Goal: Task Accomplishment & Management: Contribute content

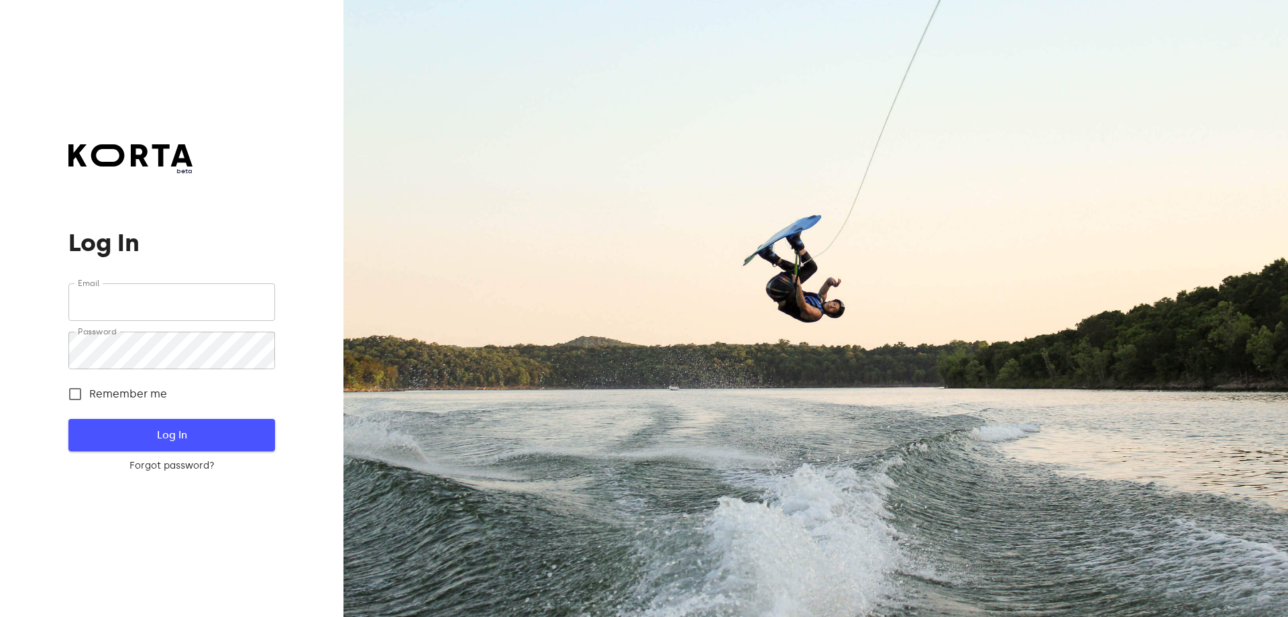
type input "[PERSON_NAME][EMAIL_ADDRESS][DOMAIN_NAME]"
click at [183, 419] on button "Log In" at bounding box center [171, 435] width 206 height 32
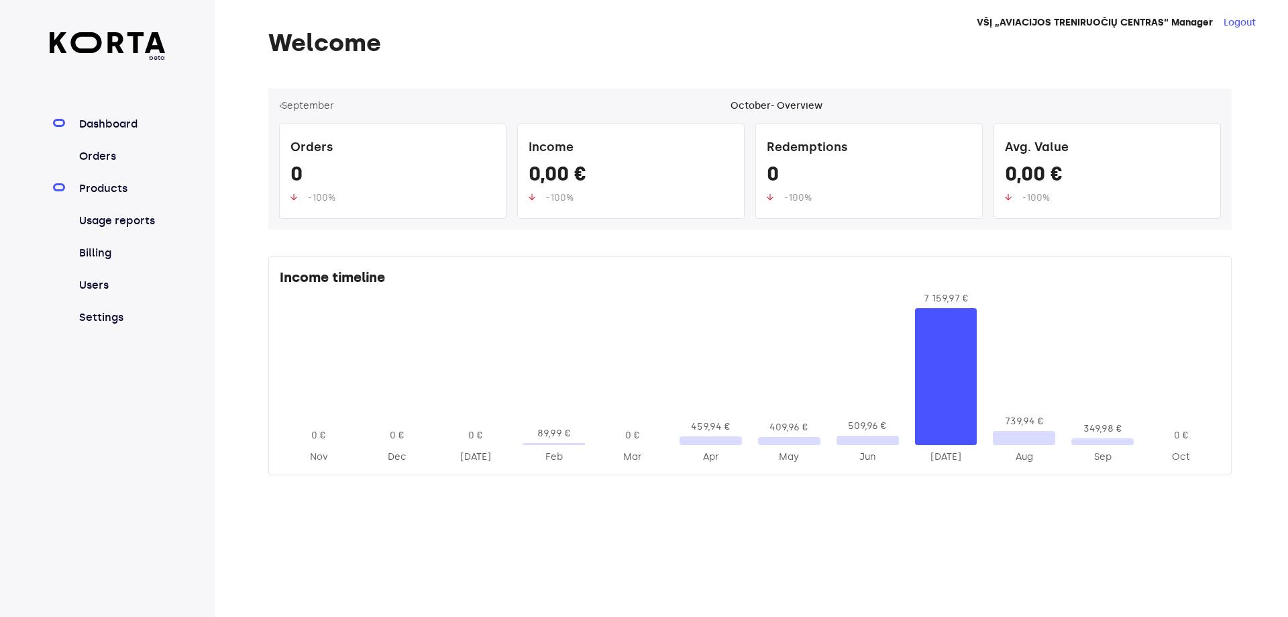
click at [109, 191] on link "Products" at bounding box center [120, 189] width 89 height 16
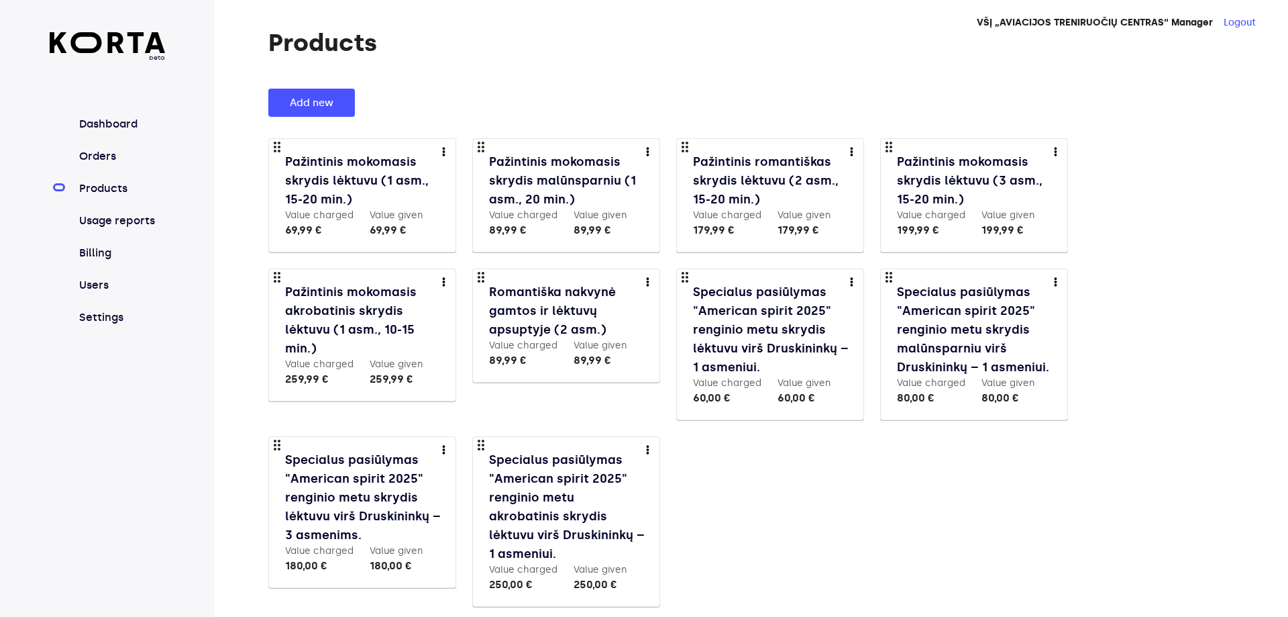
click at [650, 448] on div "more" at bounding box center [648, 449] width 8 height 8
click at [674, 494] on li "Delete" at bounding box center [667, 497] width 64 height 24
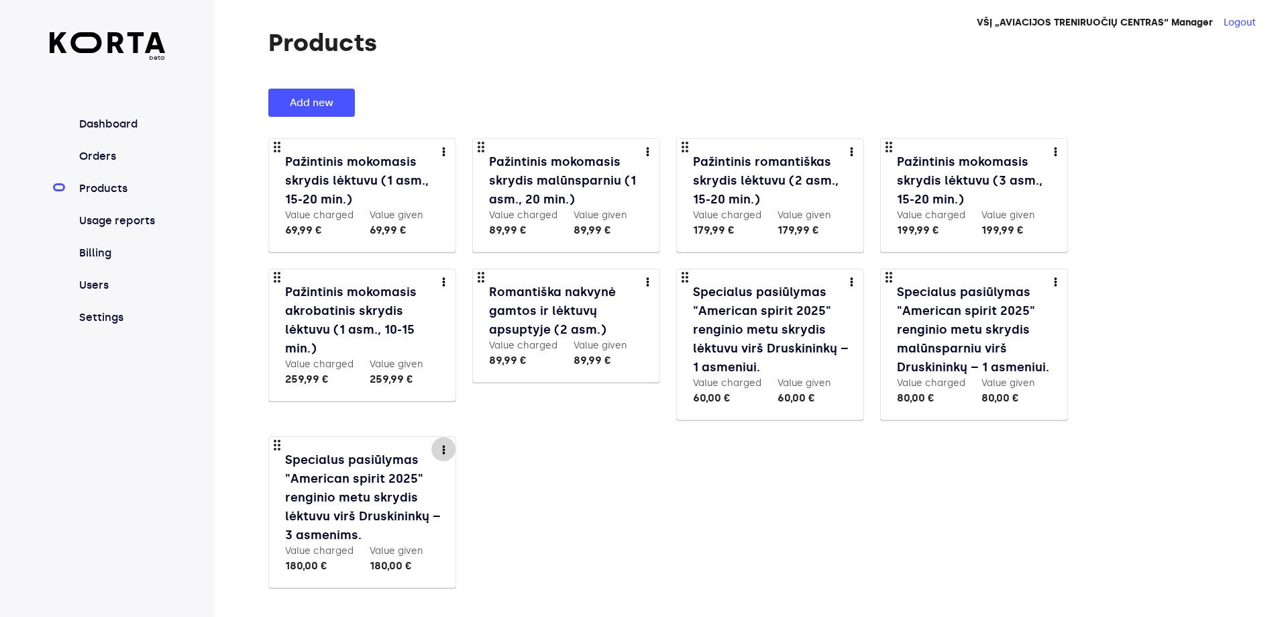
click at [446, 450] on div "more" at bounding box center [444, 449] width 8 height 8
click at [458, 502] on li "Delete" at bounding box center [463, 497] width 64 height 24
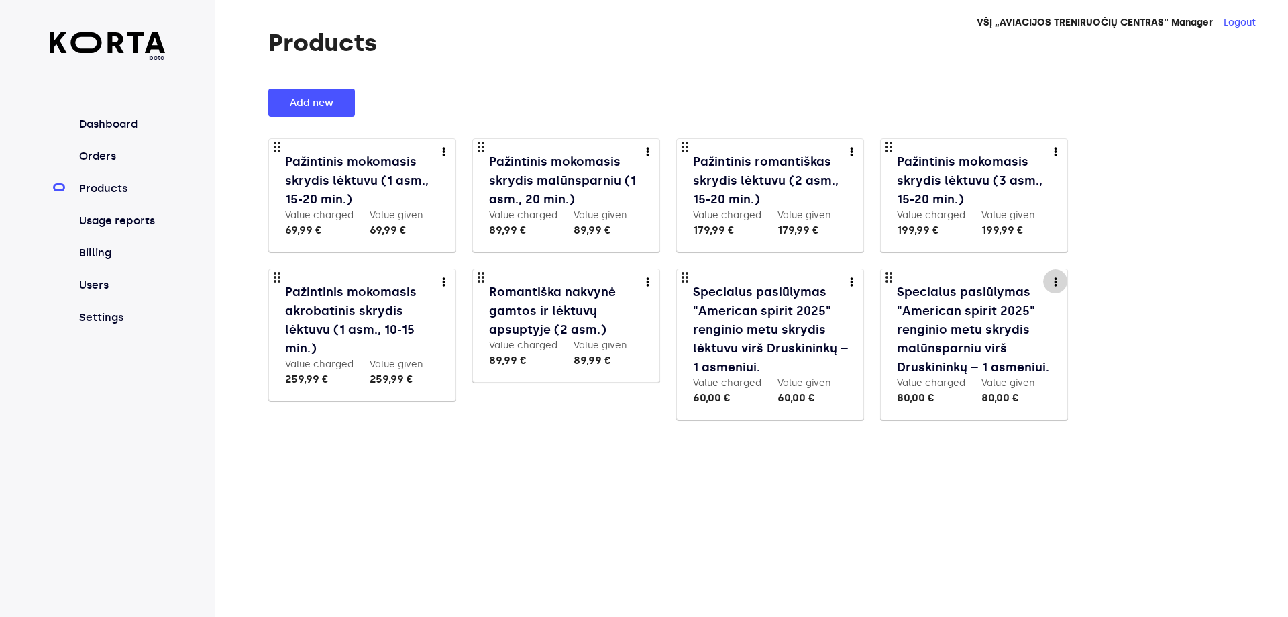
click at [1057, 282] on img "more" at bounding box center [1055, 281] width 3 height 9
click at [1068, 331] on li "Delete" at bounding box center [1075, 329] width 64 height 24
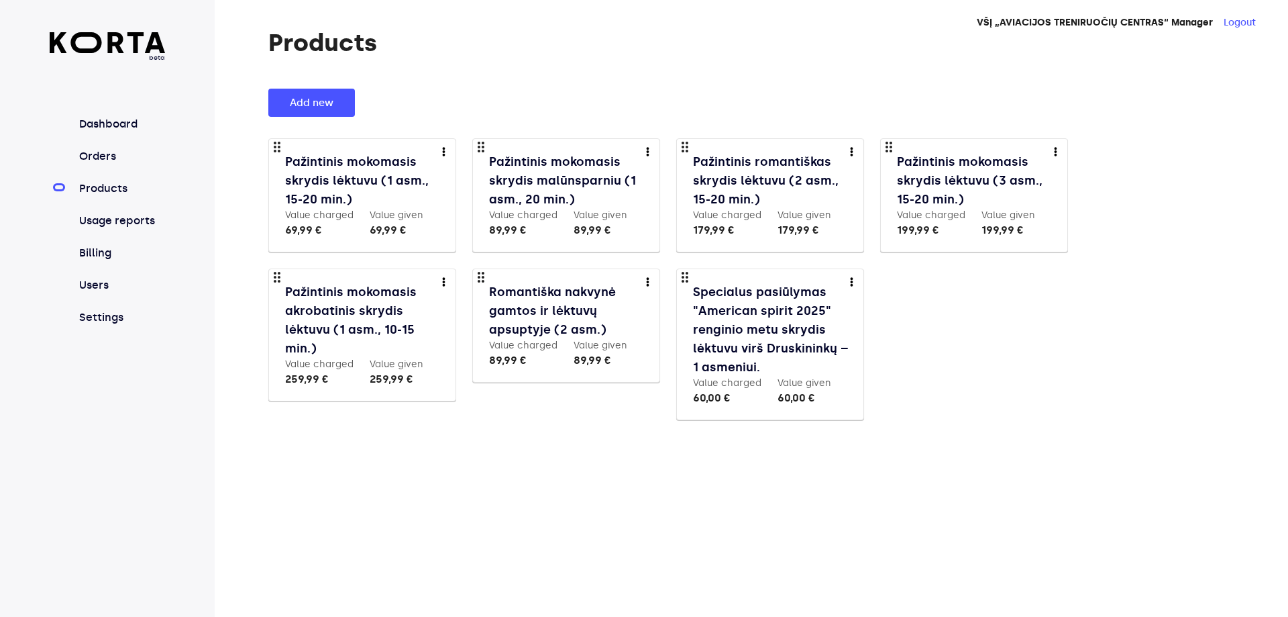
click at [848, 284] on div "more" at bounding box center [851, 281] width 8 height 8
click at [860, 337] on li "Delete" at bounding box center [871, 329] width 64 height 24
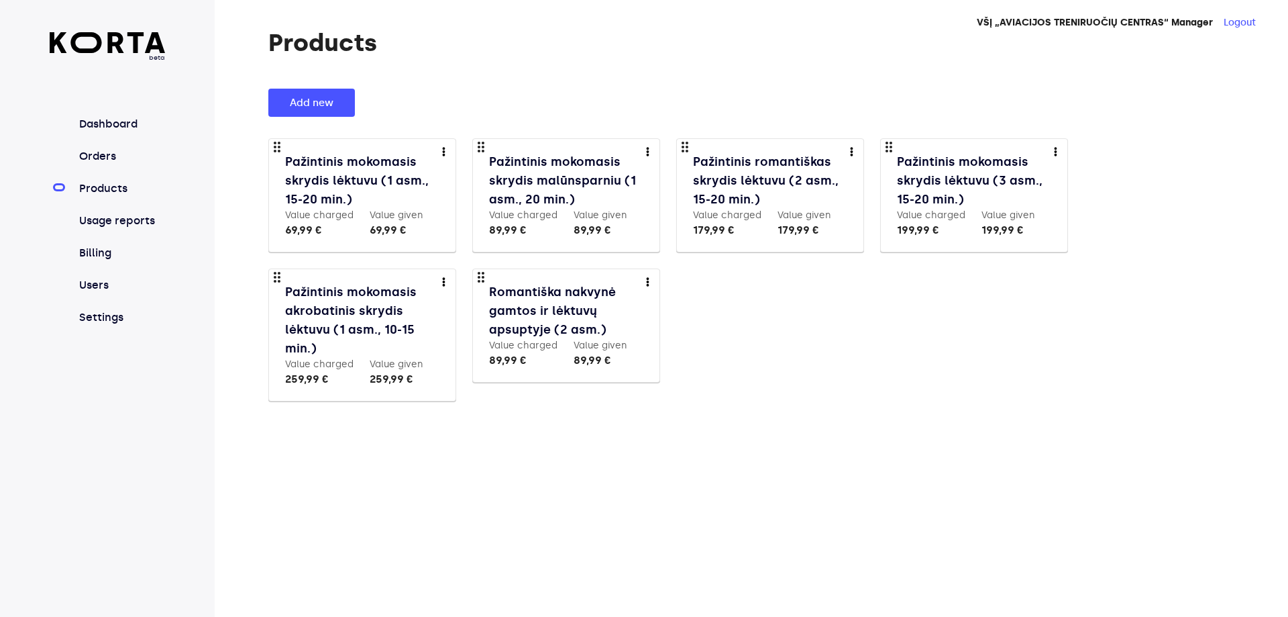
click at [756, 164] on link "Pažintinis romantiškas skrydis lėktuvu (2 asm., 15-20 min.)" at bounding box center [771, 180] width 157 height 56
click at [321, 89] on button "Add new" at bounding box center [311, 103] width 87 height 28
click at [398, 168] on link "Pažintinis mokomasis skrydis lėktuvu (1 asm., 15-20 min.)" at bounding box center [363, 180] width 157 height 56
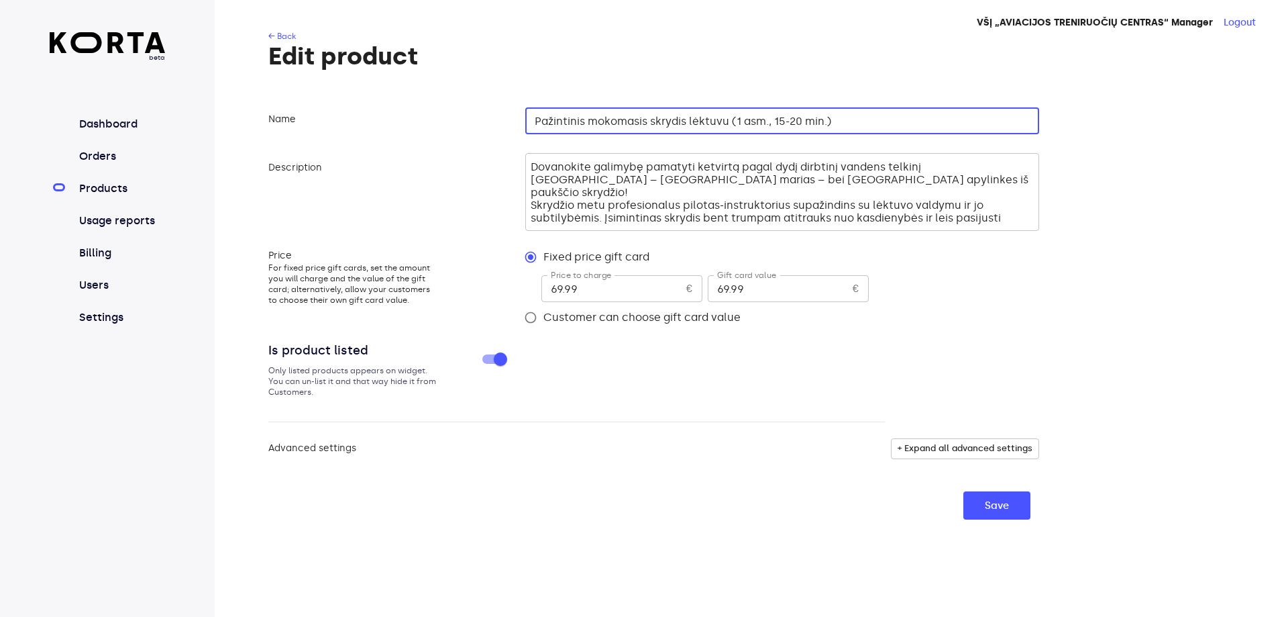
drag, startPoint x: 532, startPoint y: 119, endPoint x: 857, endPoint y: 122, distance: 324.8
click at [857, 122] on input "Pažintinis mokomasis skrydis lėktuvu (1 asm., 15-20 min.)" at bounding box center [782, 120] width 514 height 27
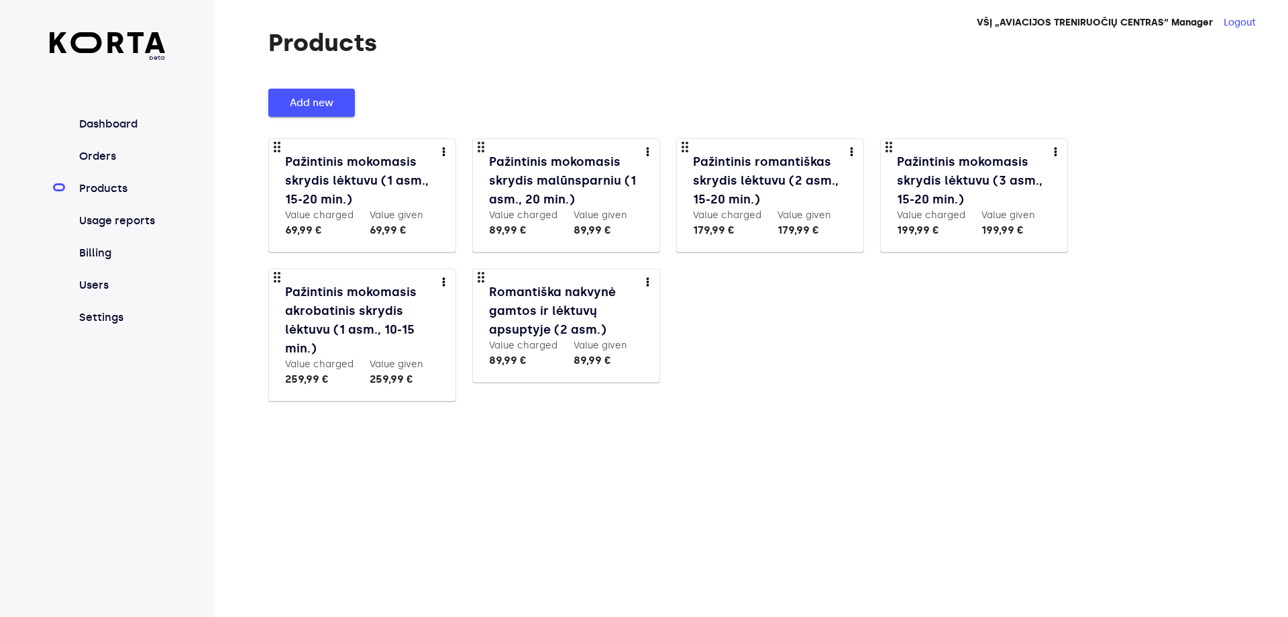
click at [327, 111] on span "Add new" at bounding box center [312, 102] width 44 height 17
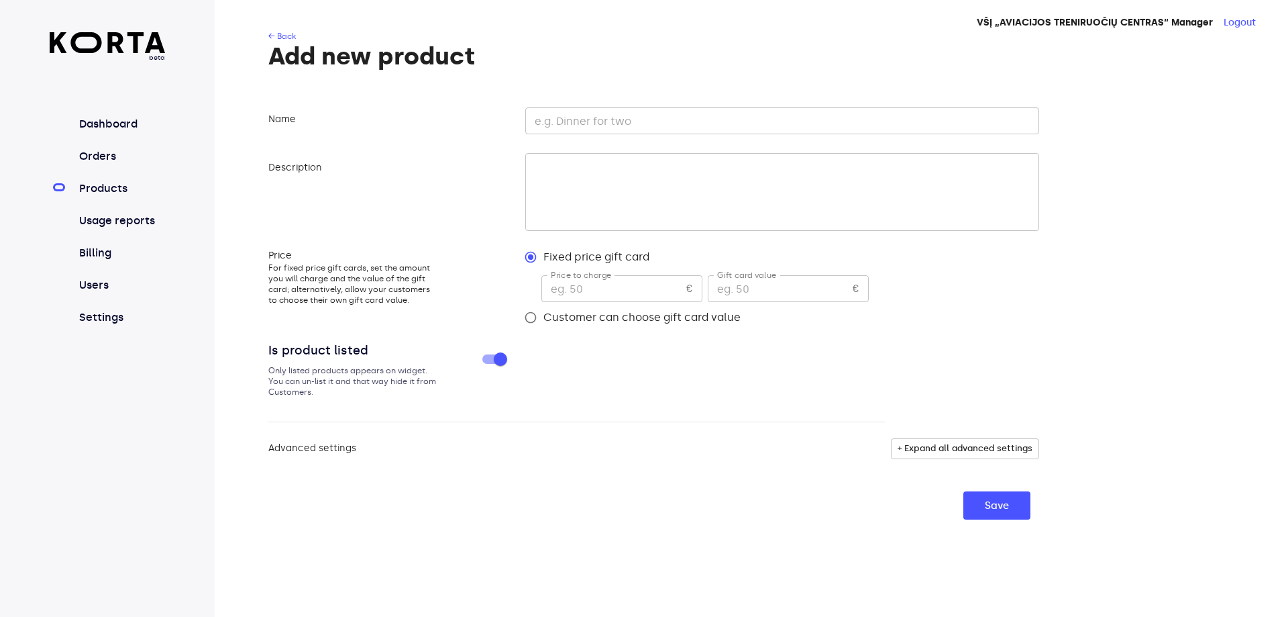
click at [592, 120] on input "text" at bounding box center [782, 120] width 514 height 27
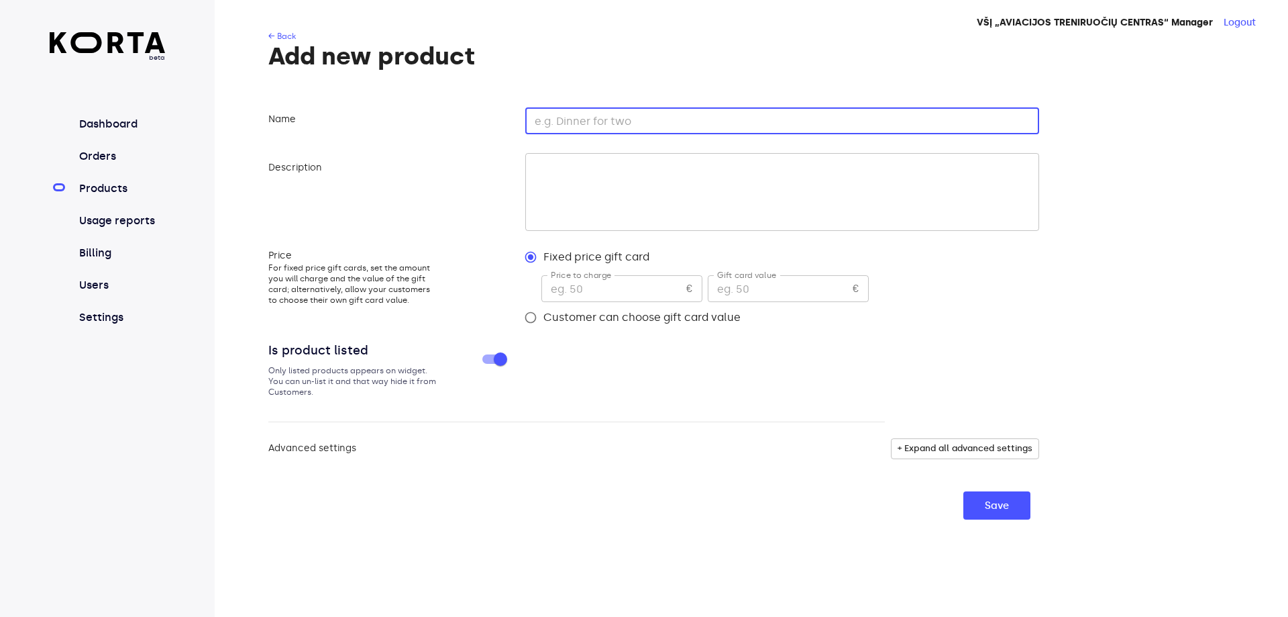
paste input "Pažintinis mokomasis skrydis lėktuvu (1 asm., 15-20 min.)"
type input "Pažintinis mokomasis skrydis lėktuvu (1 asm., 15-20 min.)"
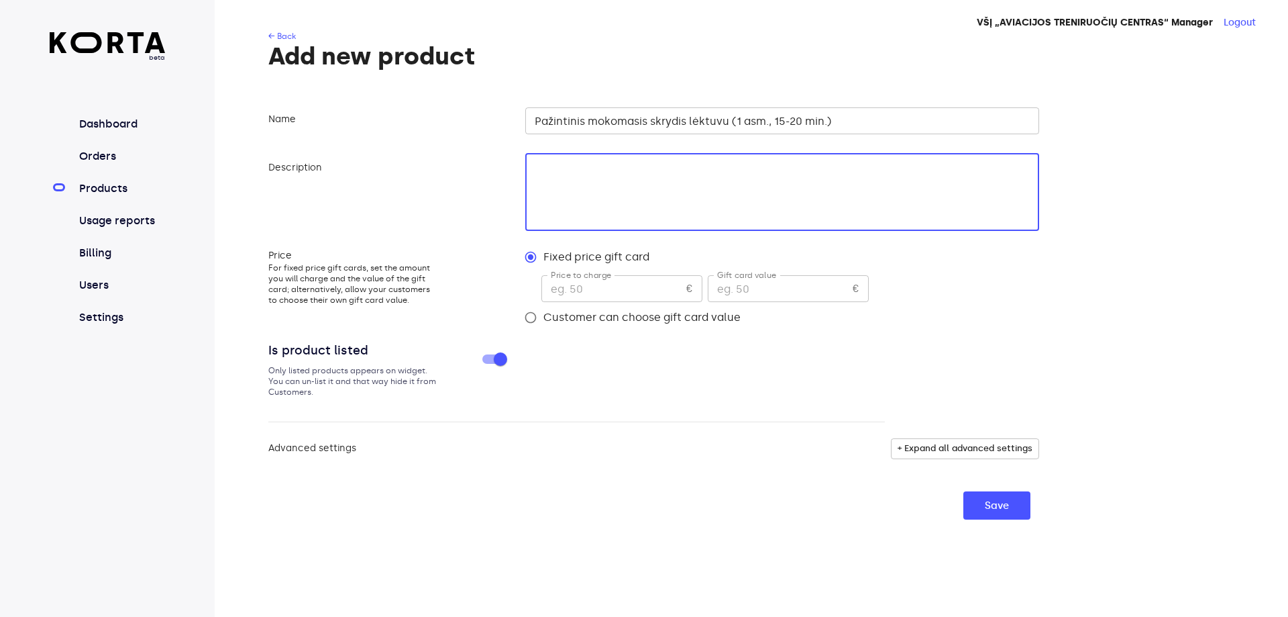
click at [607, 170] on textarea at bounding box center [780, 192] width 499 height 64
click at [550, 163] on textarea at bounding box center [780, 192] width 499 height 64
paste textarea "Patirkite unikalią skrydžio patirtį po žvaigždėtu dangumi! Naktinis pažintinis …"
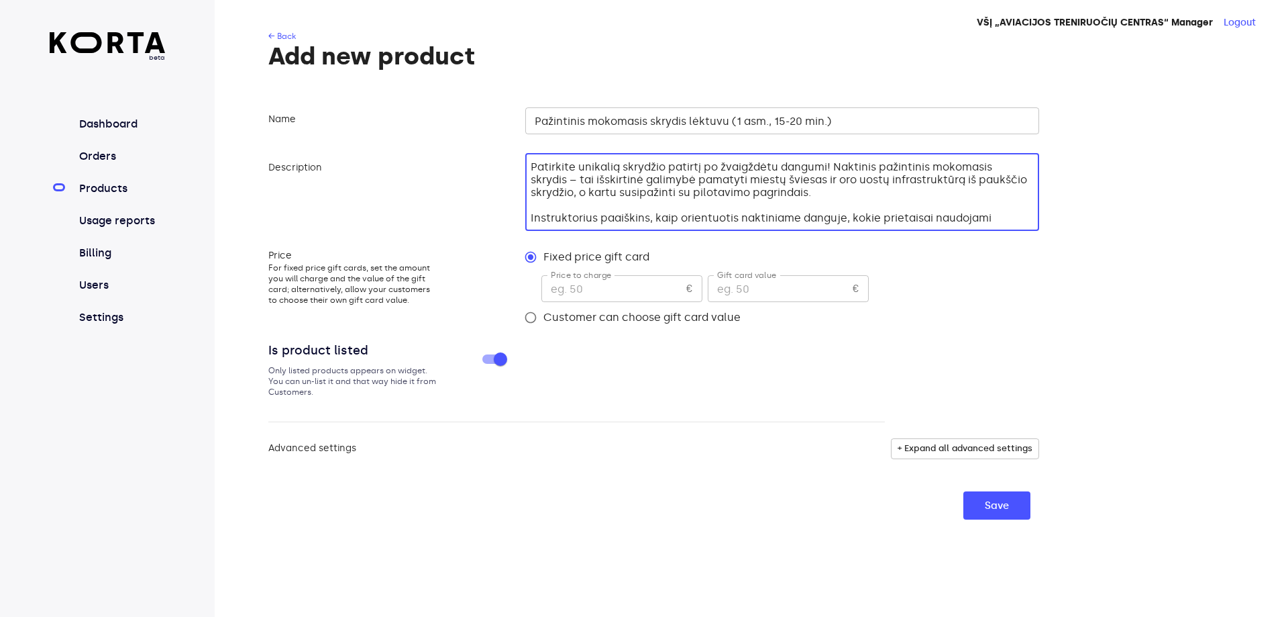
type textarea "Patirkite unikalią skrydžio patirtį po žvaigždėtu dangumi! Naktinis pažintinis …"
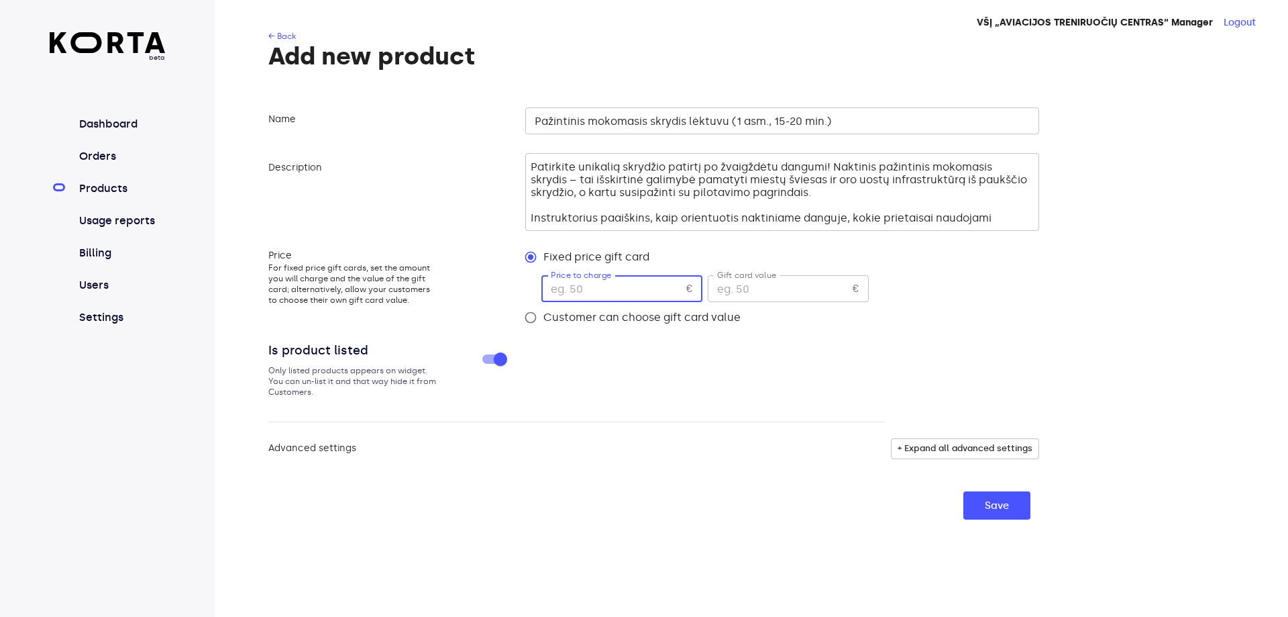
click at [599, 285] on input "number" at bounding box center [612, 288] width 140 height 27
click at [729, 119] on input "Pažintinis mokomasis skrydis lėktuvu (1 asm., 15-20 min.)" at bounding box center [782, 120] width 514 height 27
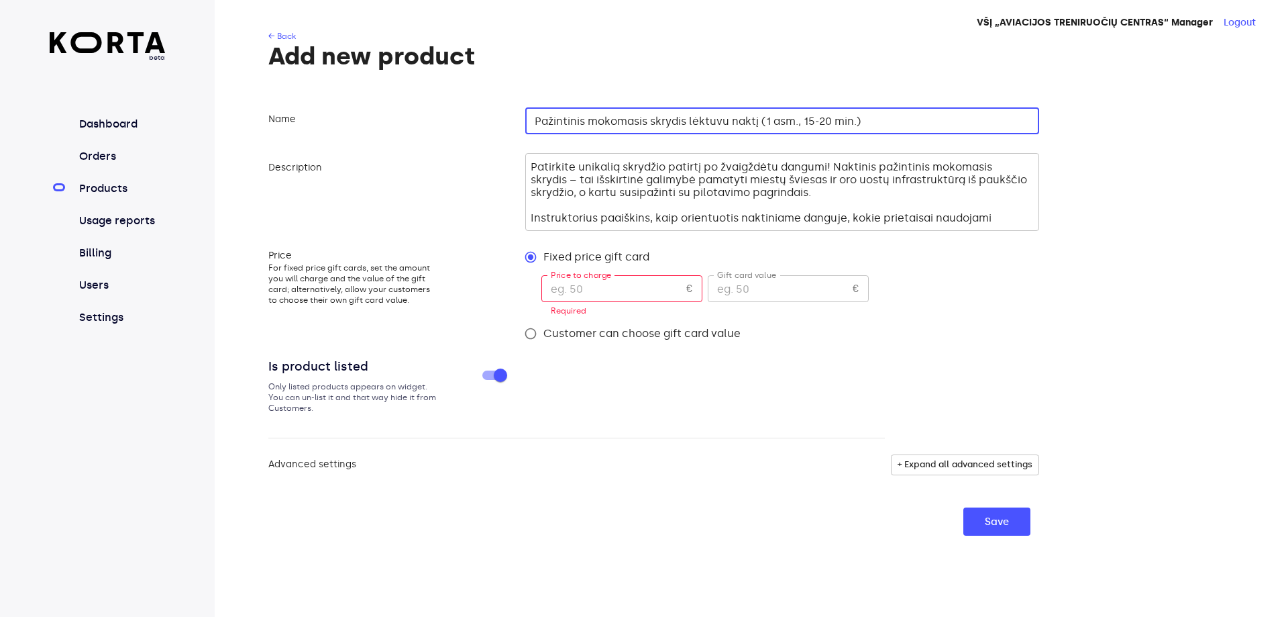
type input "Pažintinis mokomasis skrydis lėktuvu naktį (1 asm., 15-20 min.)"
click at [619, 287] on input "number" at bounding box center [612, 288] width 140 height 27
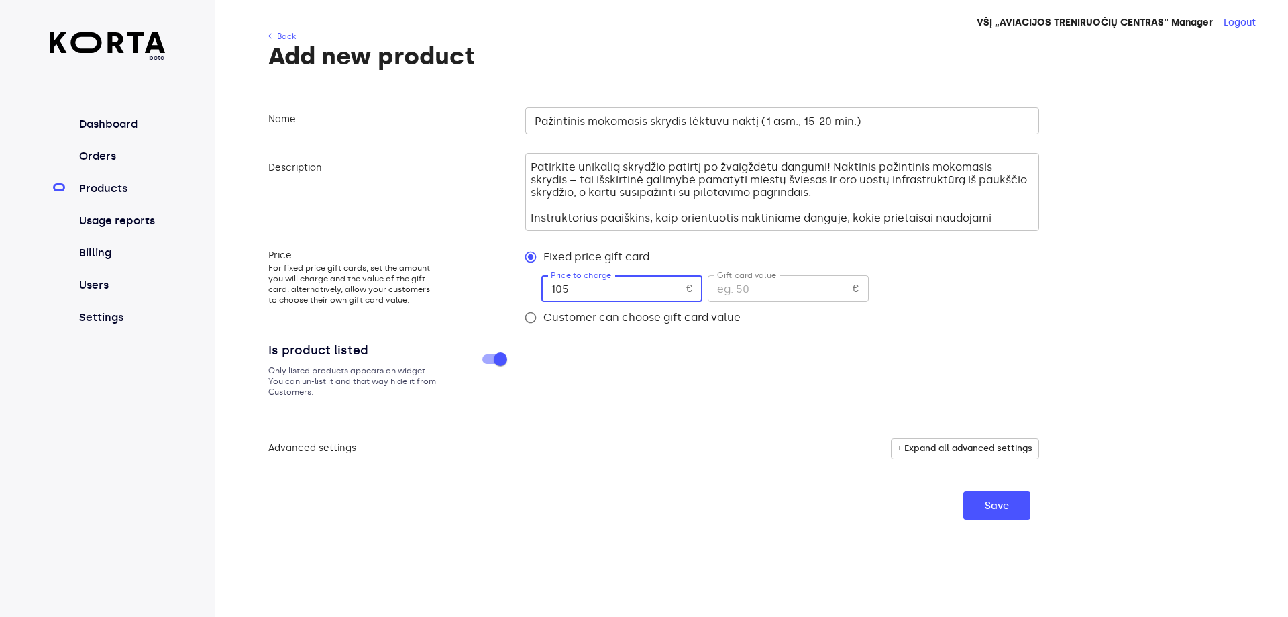
type input "105"
click at [792, 289] on input "number" at bounding box center [778, 288] width 140 height 27
type input "105"
click at [978, 448] on span "+ Expand all advanced settings" at bounding box center [965, 448] width 135 height 15
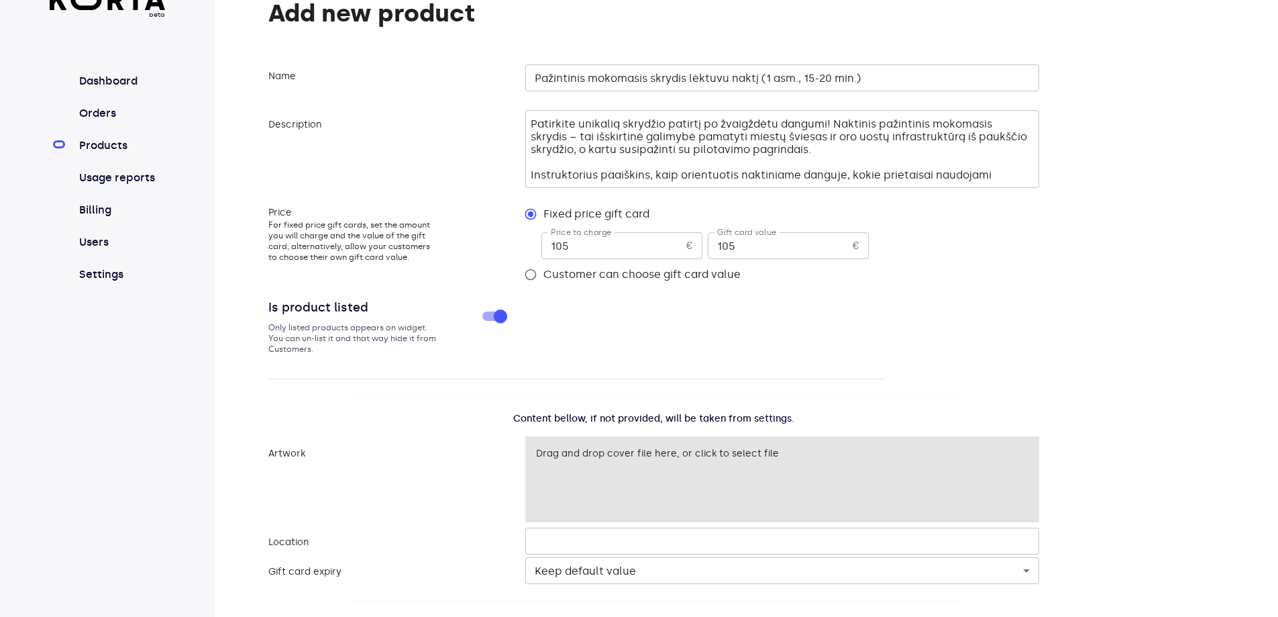
scroll to position [87, 0]
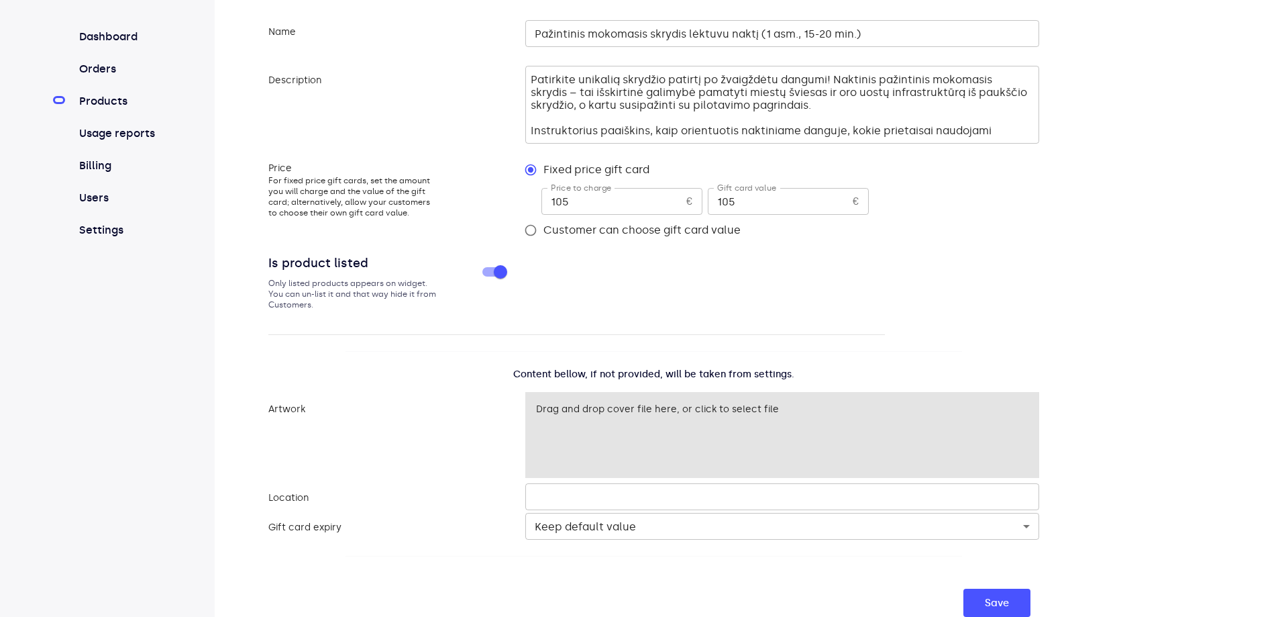
click at [758, 487] on input "text" at bounding box center [782, 496] width 514 height 27
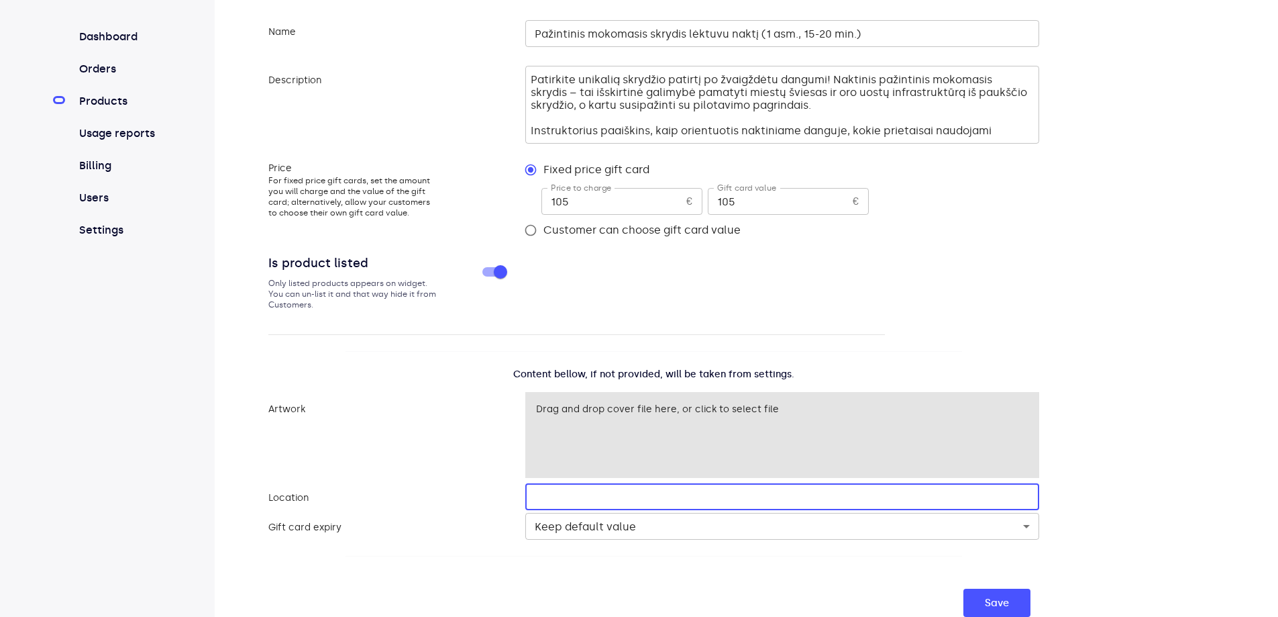
click at [756, 518] on body "beta Dashboard Orders Products Usage reports Billing Users Settings VŠĮ „AVIACI…" at bounding box center [639, 265] width 1278 height 704
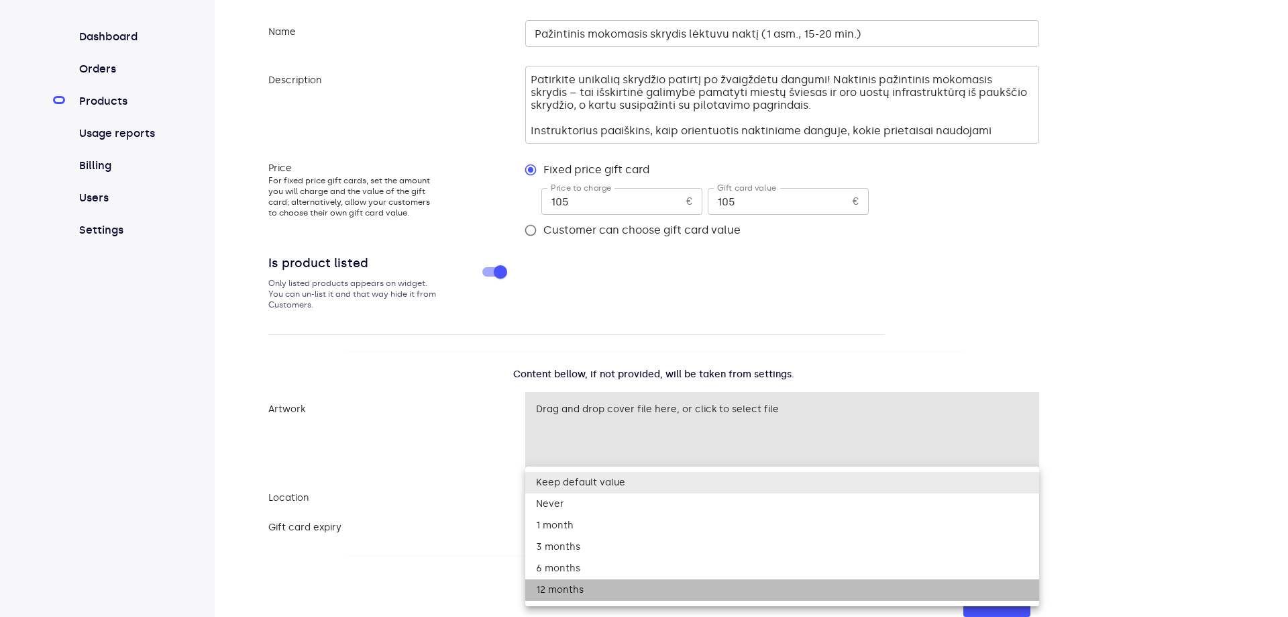
click at [544, 595] on li "12 months" at bounding box center [782, 589] width 514 height 21
type input "365"
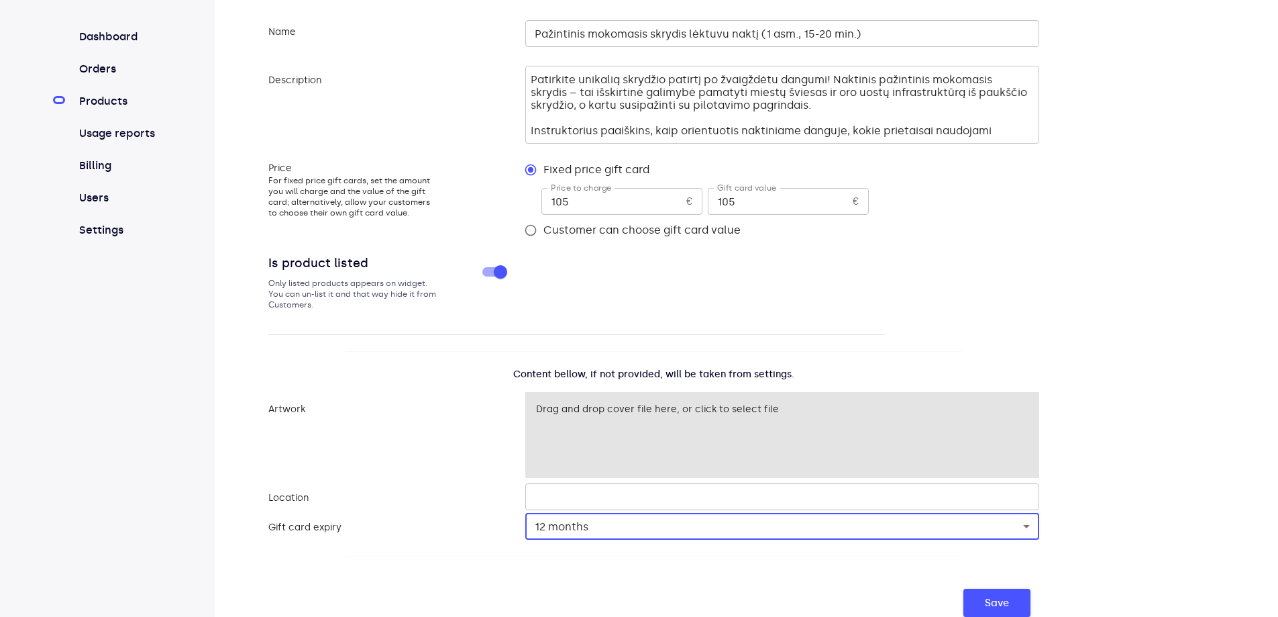
click at [1000, 597] on span "Save" at bounding box center [997, 602] width 24 height 17
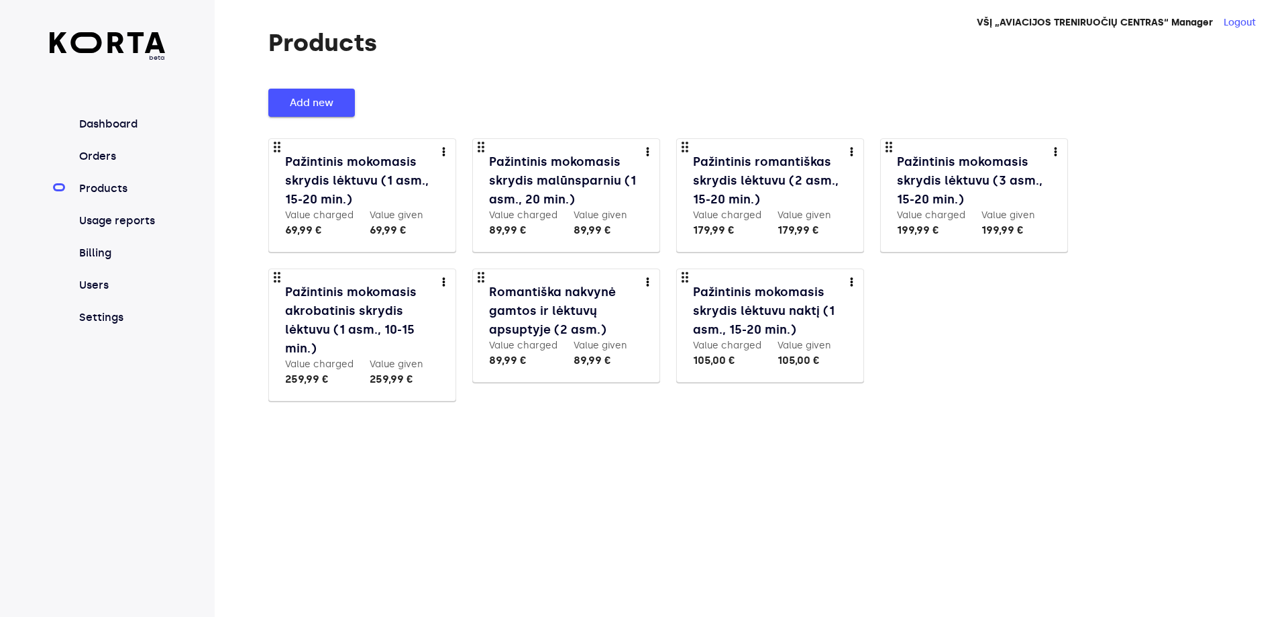
click at [293, 101] on span "Add new" at bounding box center [312, 102] width 44 height 17
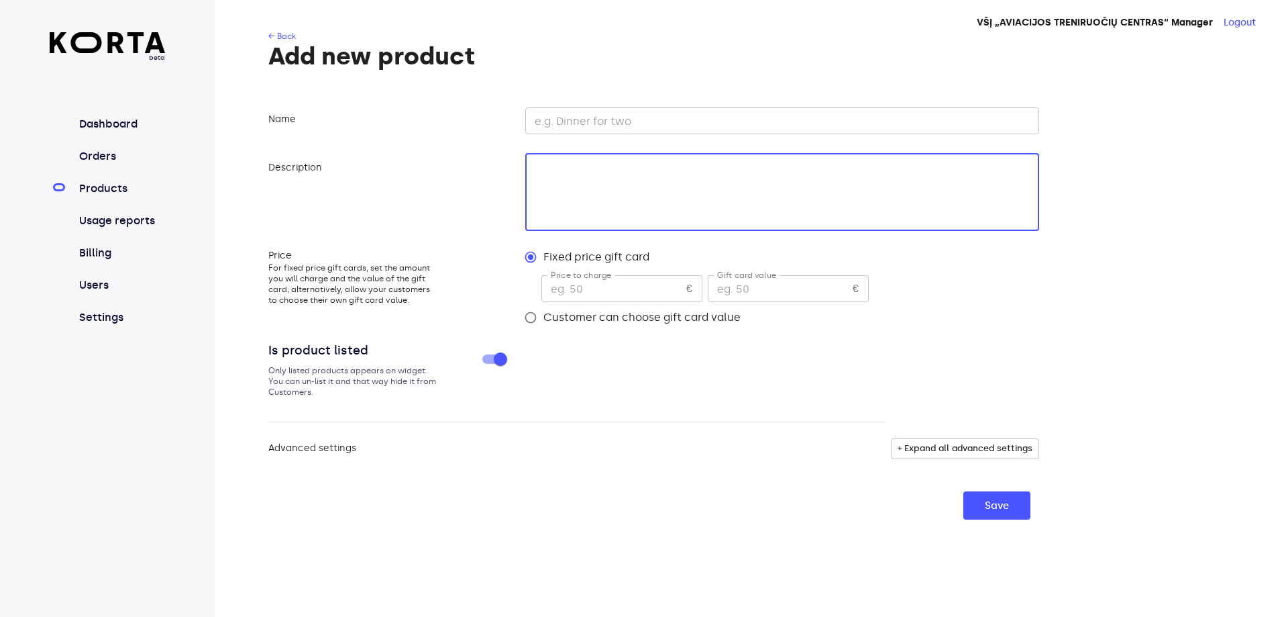
click at [633, 202] on textarea at bounding box center [780, 192] width 499 height 64
paste textarea "Patirkite unikalią skrydžio patirtį po žvaigždėtu dangumi! Naktinis pažintinis …"
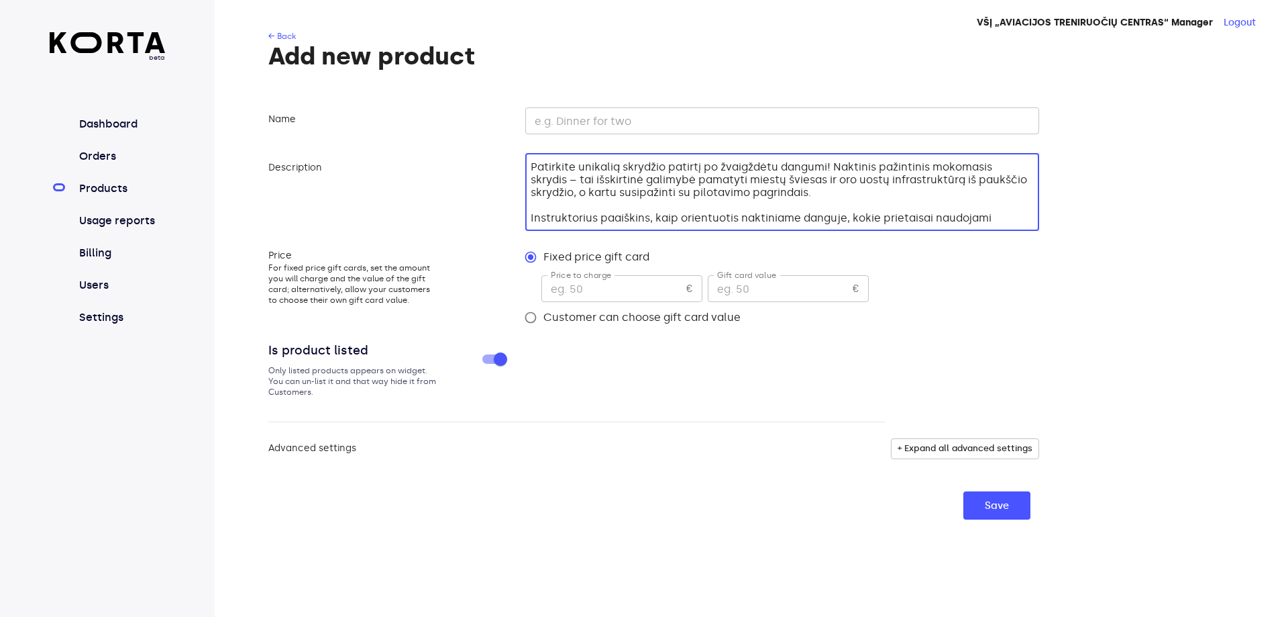
type textarea "Patirkite unikalią skrydžio patirtį po žvaigždėtu dangumi! Naktinis pažintinis …"
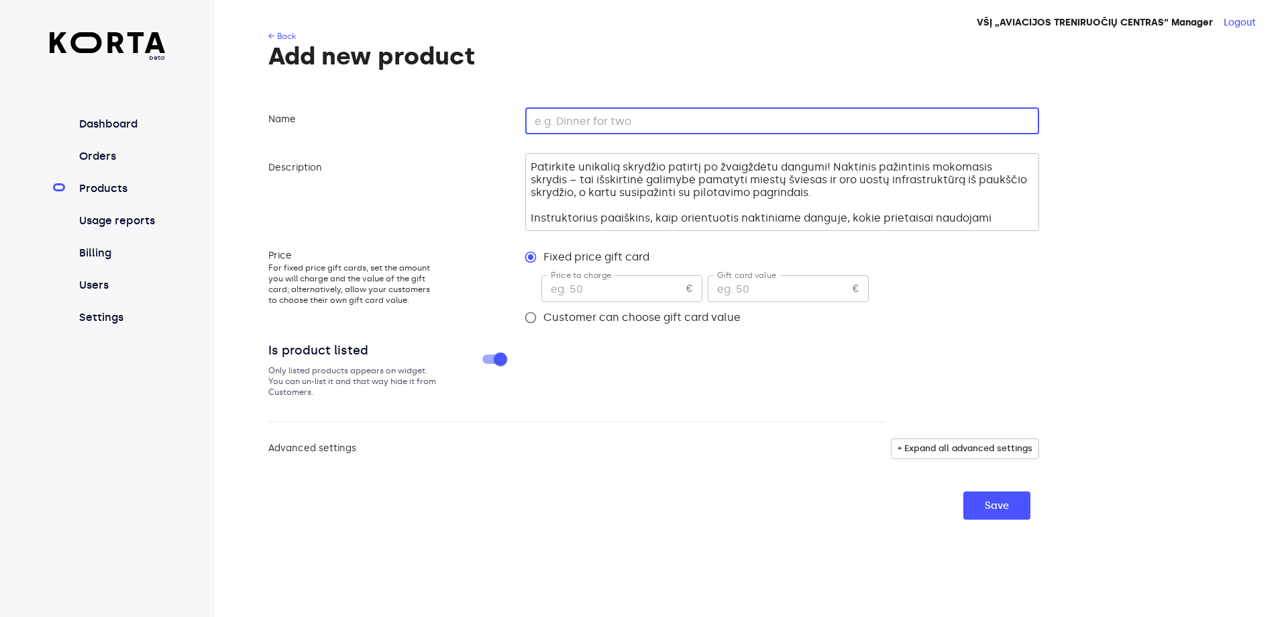
click at [596, 121] on input "text" at bounding box center [782, 120] width 514 height 27
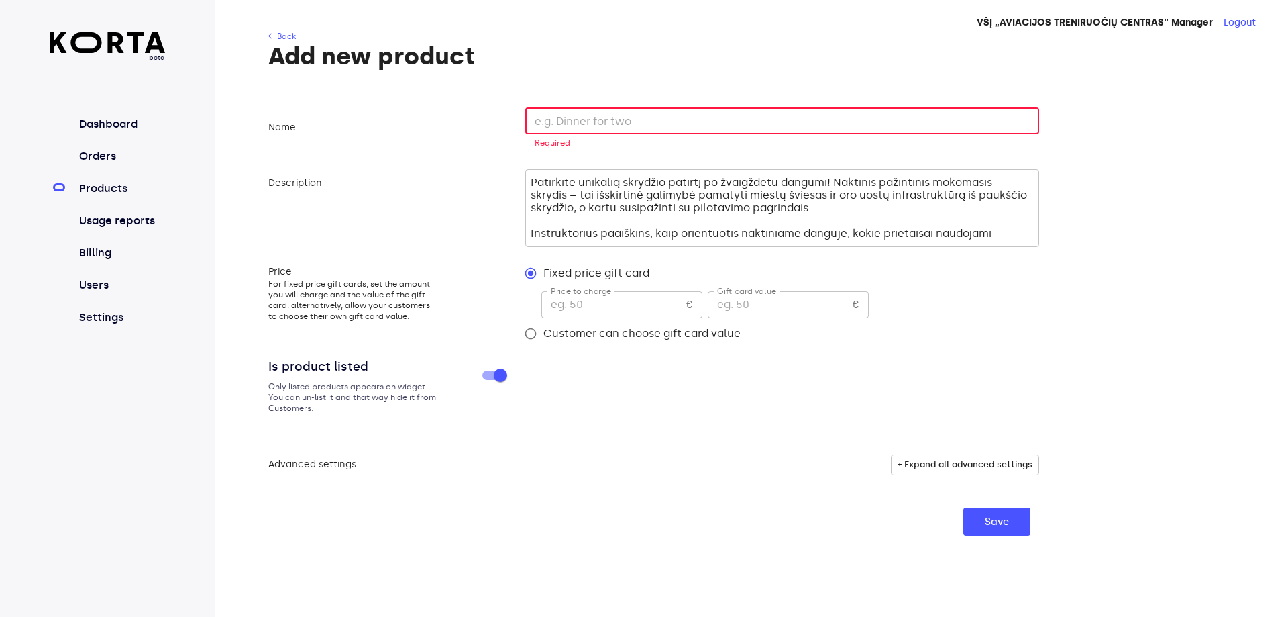
click at [607, 121] on input "text" at bounding box center [782, 120] width 514 height 27
paste input "Pažintinis romantiškas skrydis lėktuvu (2 asm., 15-20 min.)"
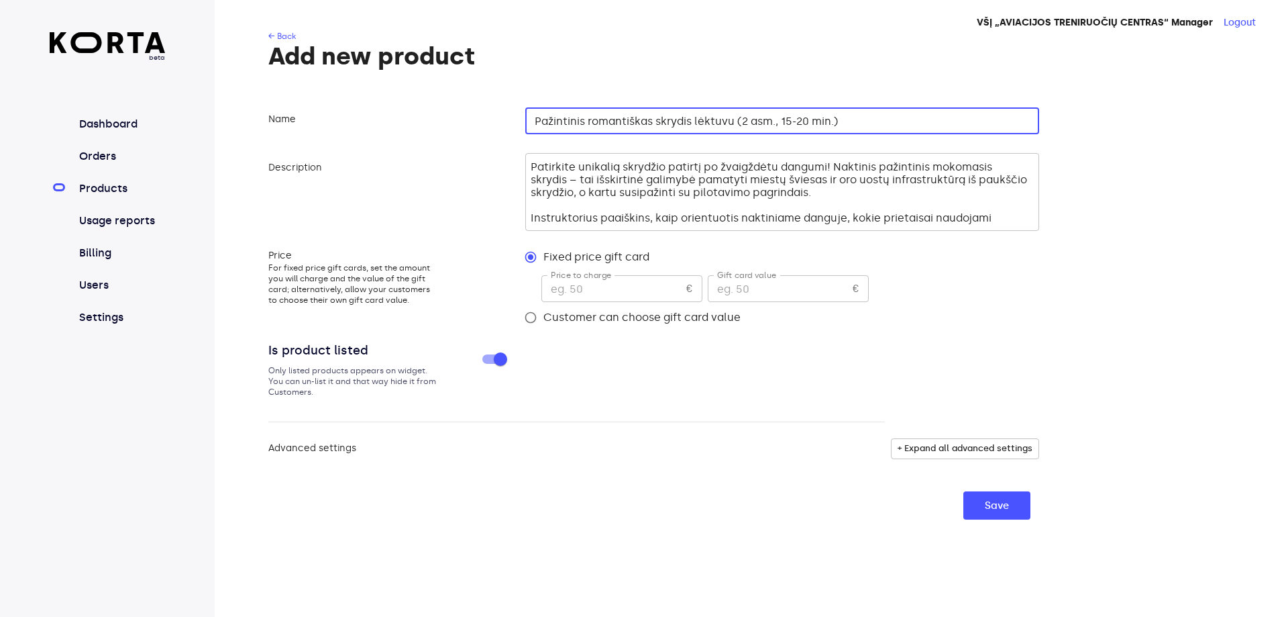
click at [598, 284] on input "number" at bounding box center [612, 288] width 140 height 27
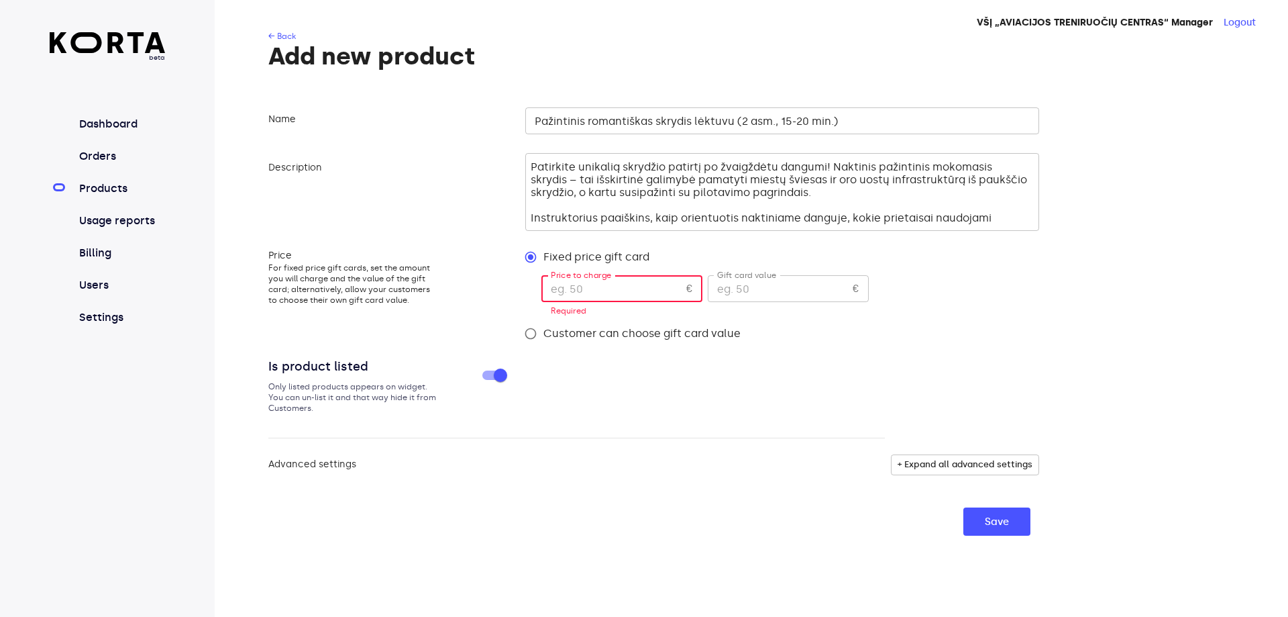
click at [733, 119] on input "Pažintinis romantiškas skrydis lėktuvu (2 asm., 15-20 min.)" at bounding box center [782, 120] width 514 height 27
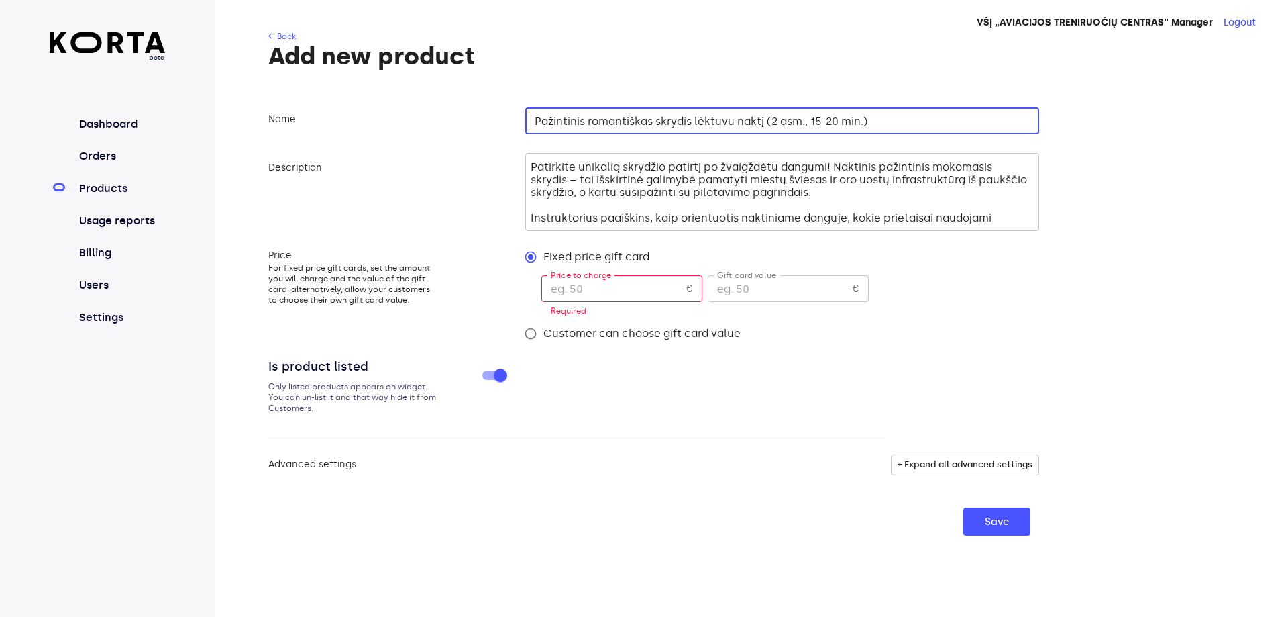
type input "Pažintinis romantiškas skrydis lėktuvu naktį (2 asm., 15-20 min.)"
click at [627, 291] on input "number" at bounding box center [612, 288] width 140 height 27
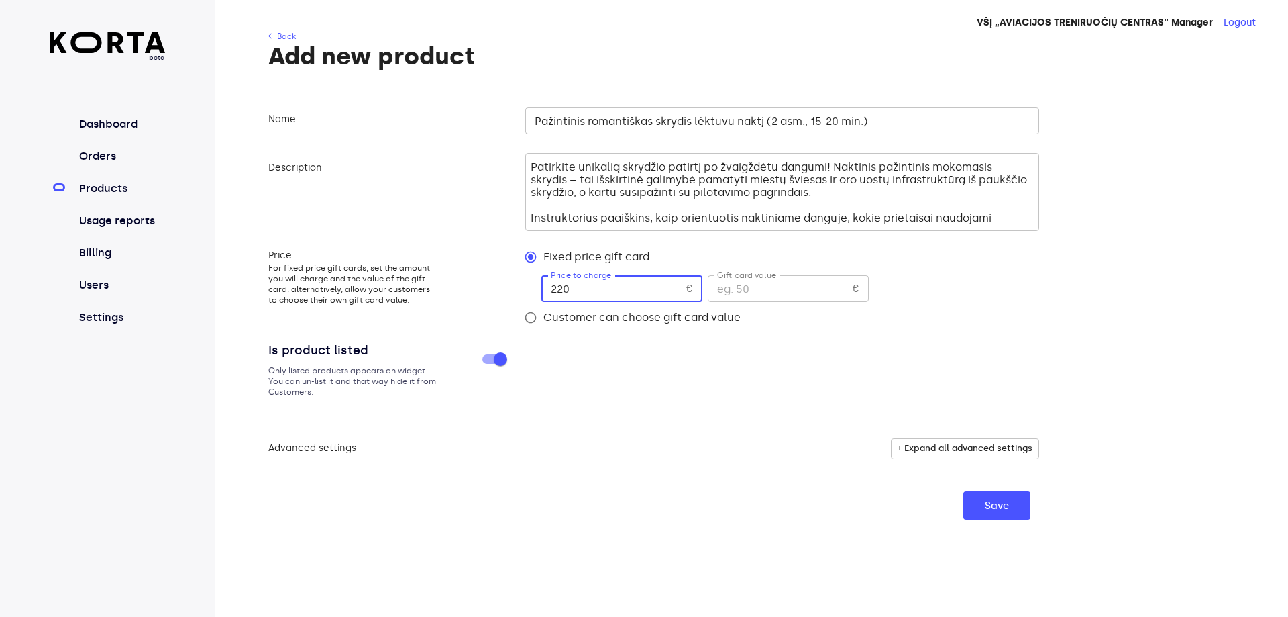
type input "220"
click at [755, 292] on input "number" at bounding box center [778, 288] width 140 height 27
type input "220"
click at [931, 444] on span "+ Expand all advanced settings" at bounding box center [965, 448] width 135 height 15
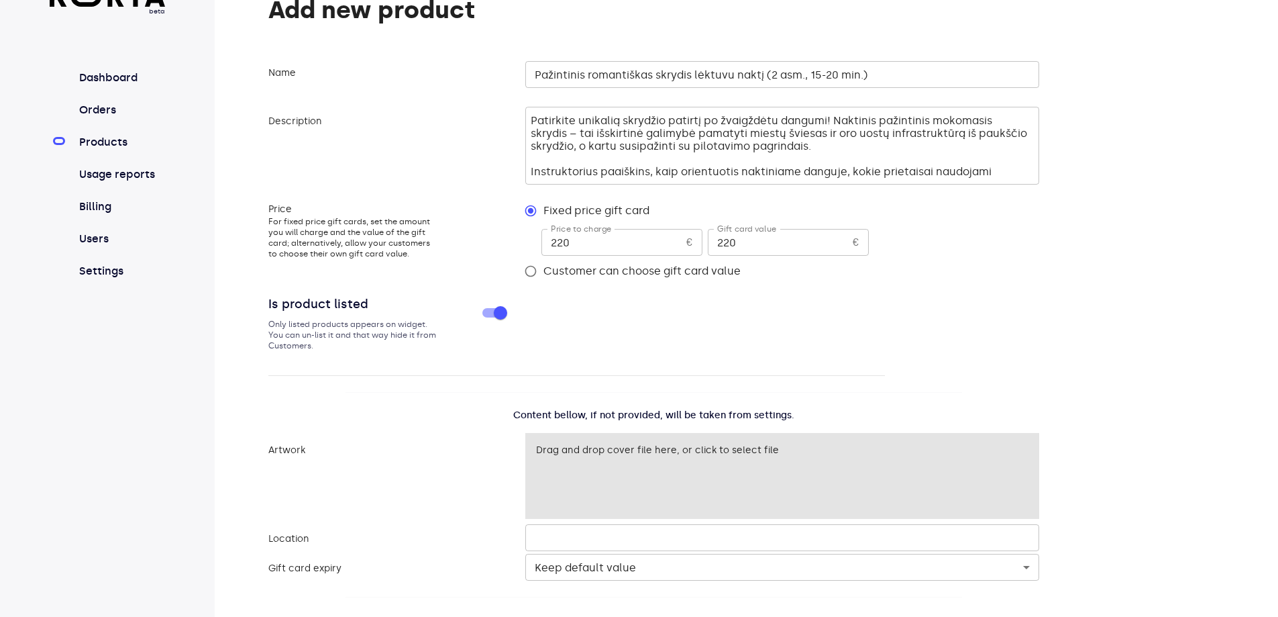
scroll to position [87, 0]
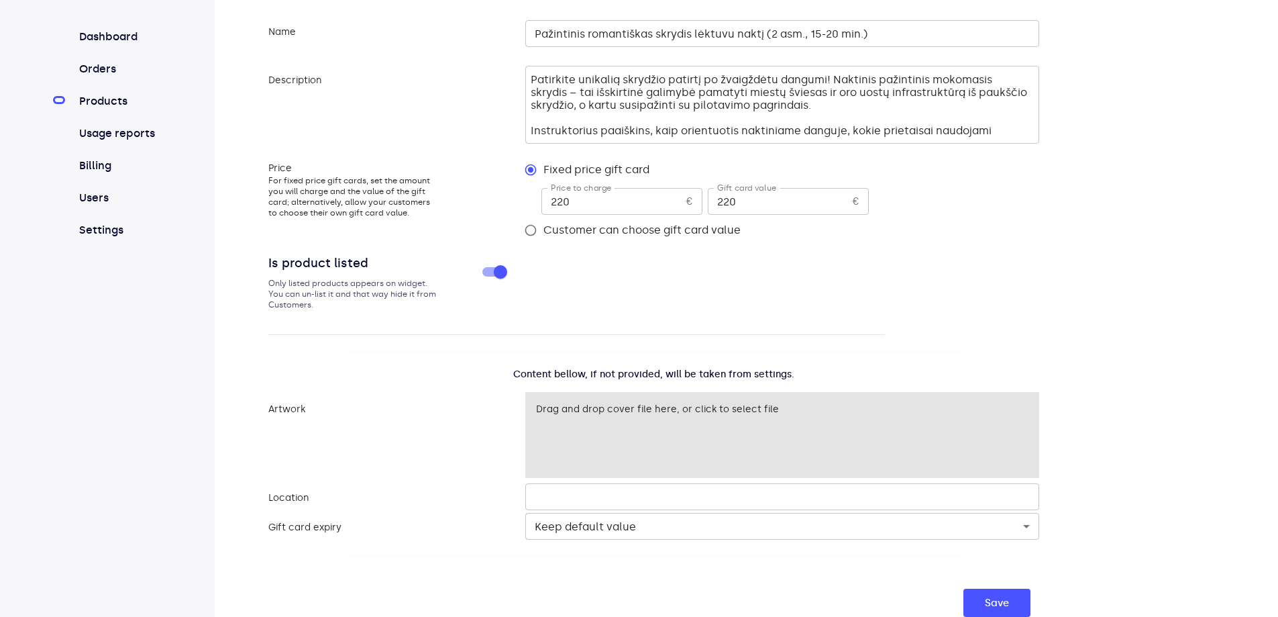
click at [721, 524] on body "beta Dashboard Orders Products Usage reports Billing Users Settings VŠĮ „AVIACI…" at bounding box center [639, 265] width 1278 height 704
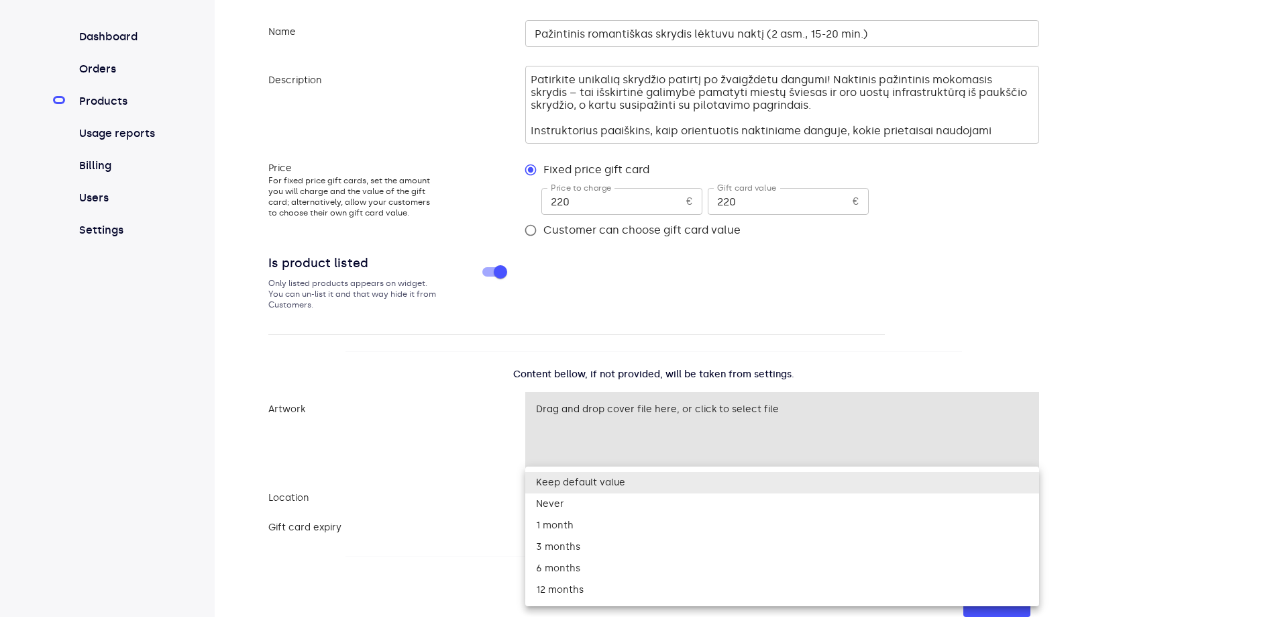
click at [621, 588] on li "12 months" at bounding box center [782, 589] width 514 height 21
type input "365"
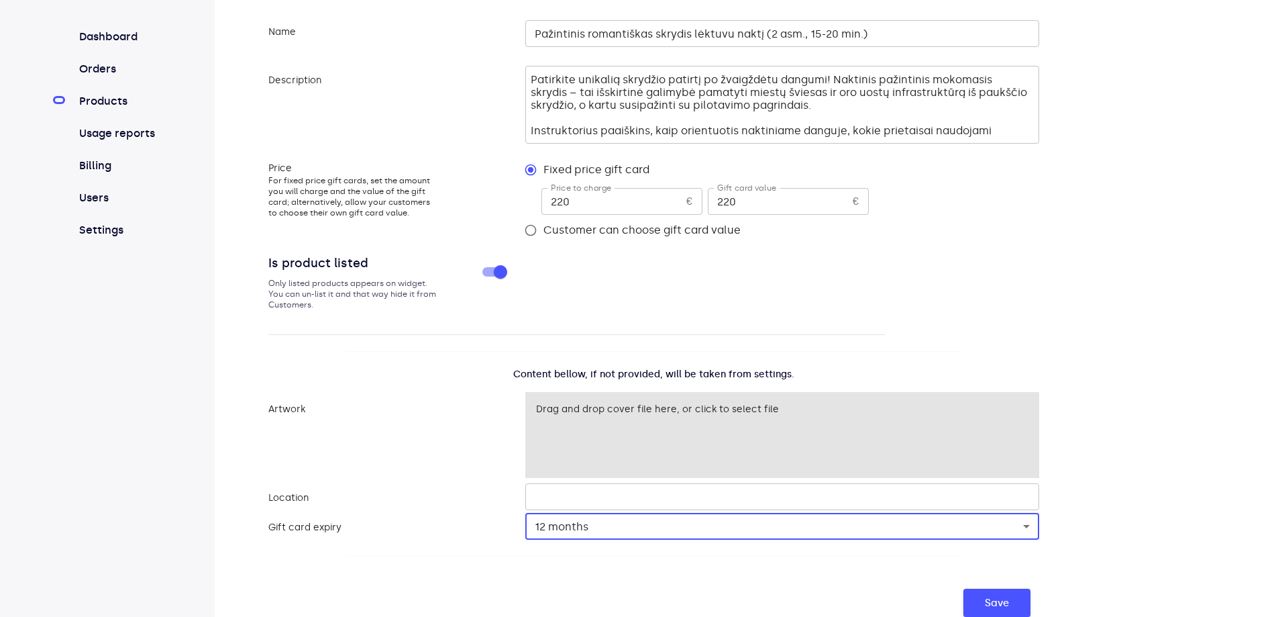
click at [994, 597] on span "Save" at bounding box center [997, 602] width 24 height 17
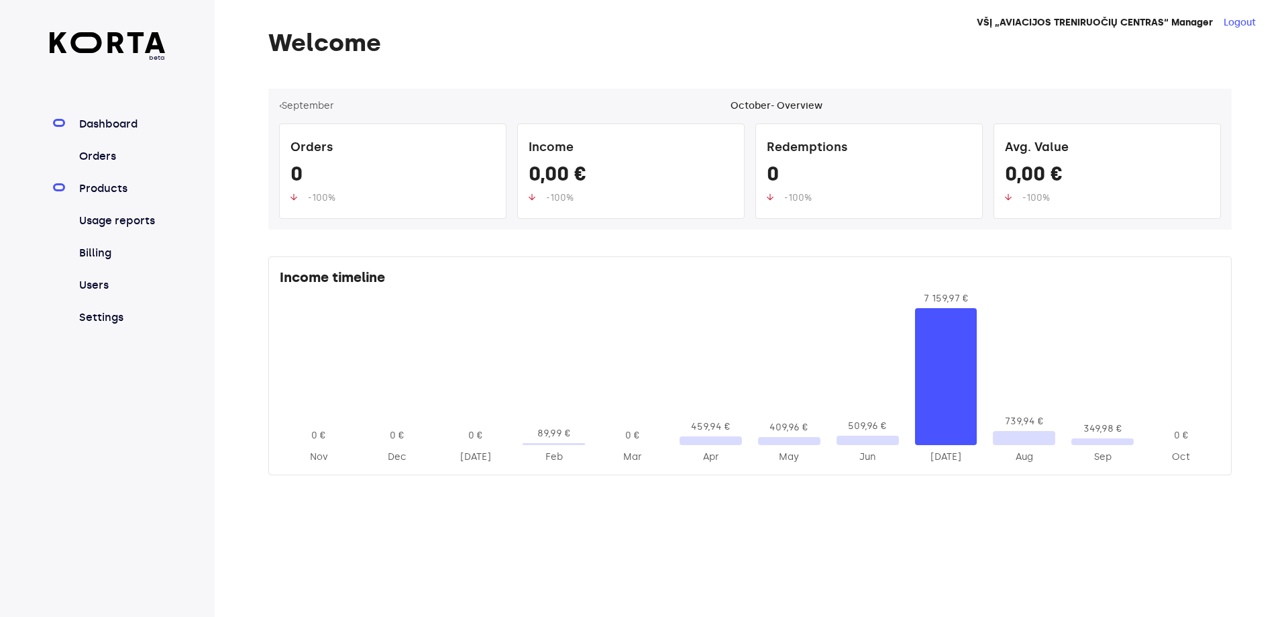
click at [105, 190] on link "Products" at bounding box center [120, 189] width 89 height 16
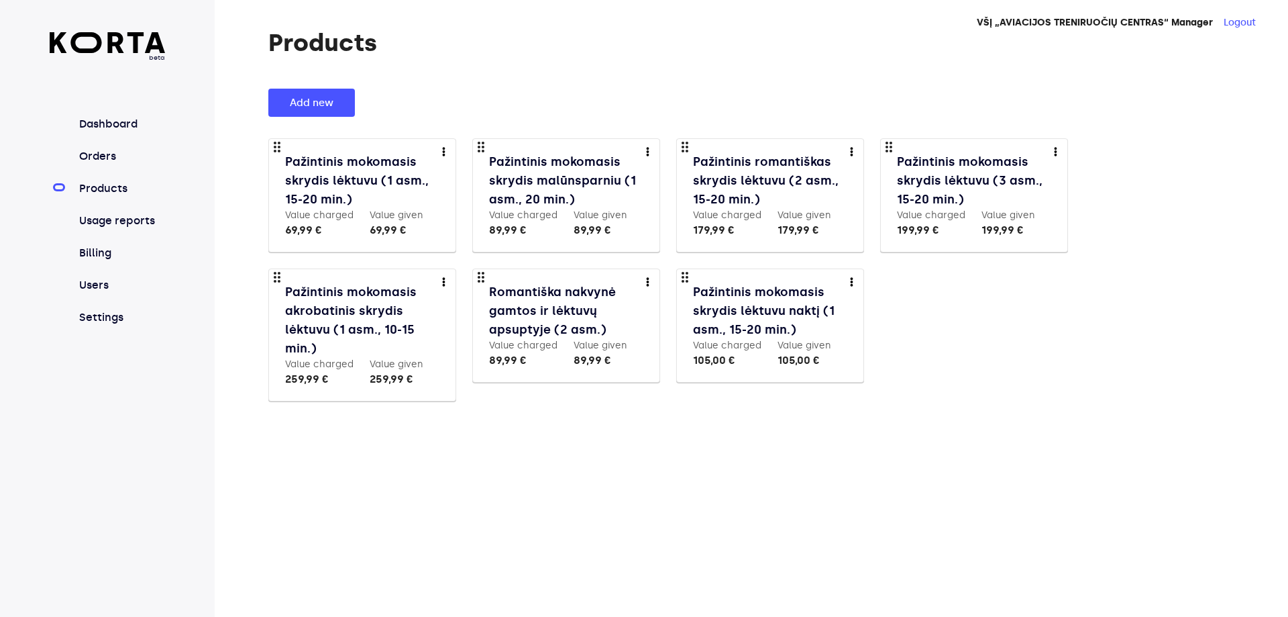
click at [765, 179] on link "Pažintinis romantiškas skrydis lėktuvu (2 asm., 15-20 min.)" at bounding box center [771, 180] width 157 height 56
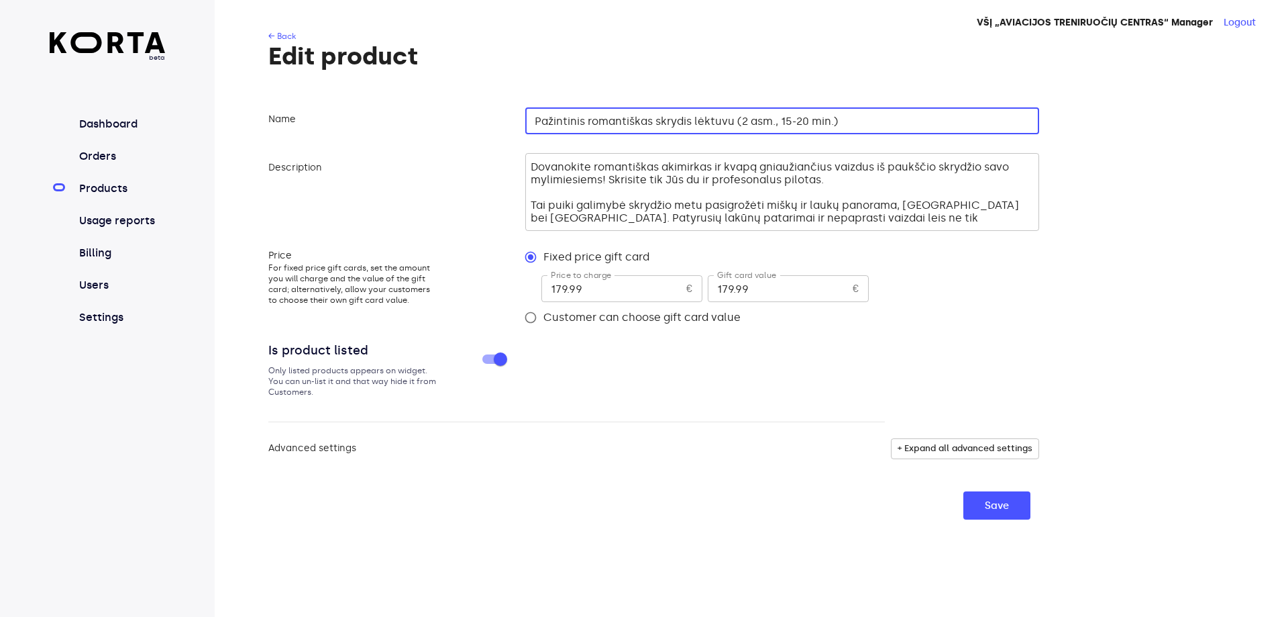
drag, startPoint x: 535, startPoint y: 119, endPoint x: 945, endPoint y: 140, distance: 410.5
click at [945, 140] on form "Name Pažintinis romantiškas skrydis lėktuvu (2 asm., 15-20 min.) ​ Description …" at bounding box center [653, 310] width 771 height 417
